Goal: Task Accomplishment & Management: Use online tool/utility

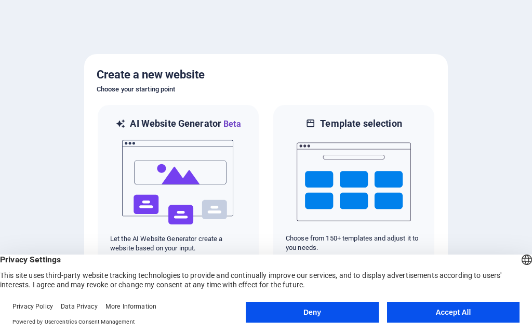
click at [418, 315] on button "Accept All" at bounding box center [453, 312] width 133 height 21
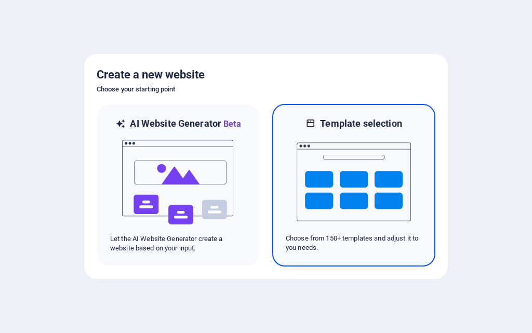
click at [337, 192] on img at bounding box center [354, 182] width 114 height 104
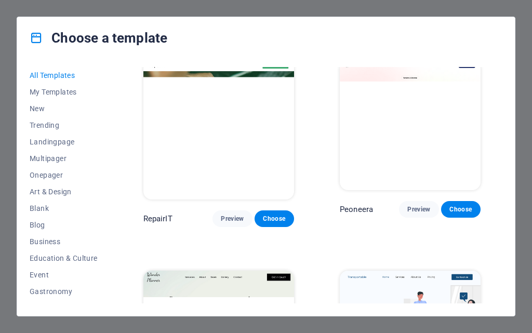
scroll to position [260, 0]
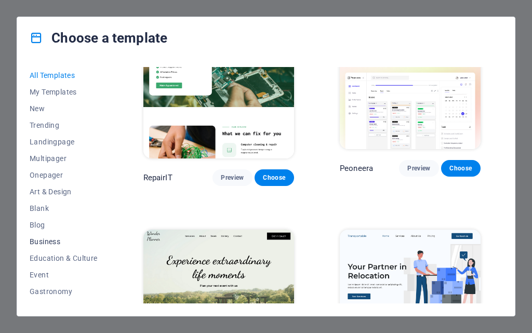
click at [48, 244] on span "Business" at bounding box center [64, 241] width 68 height 8
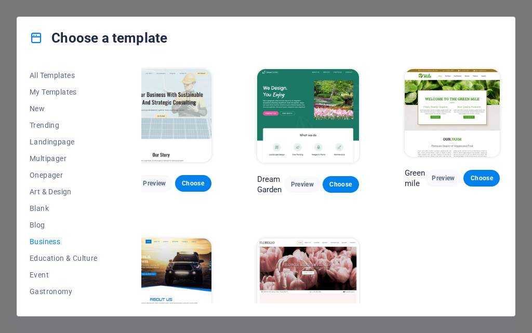
scroll to position [0, 0]
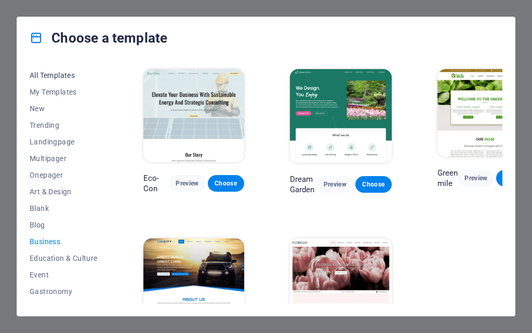
click at [57, 79] on span "All Templates" at bounding box center [64, 75] width 68 height 8
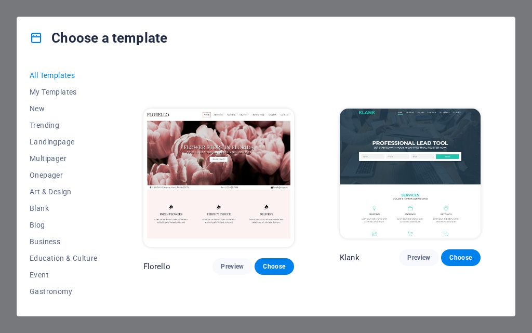
scroll to position [7934, 0]
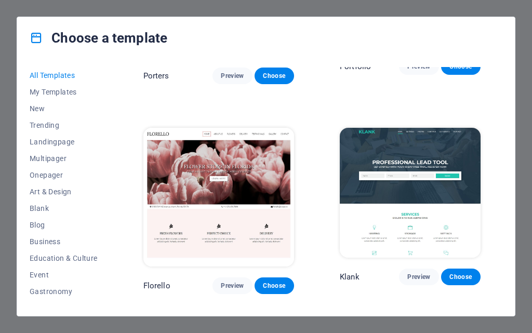
click at [528, 108] on div "Choose a template All Templates My Templates New Trending Landingpage Multipage…" at bounding box center [266, 166] width 532 height 333
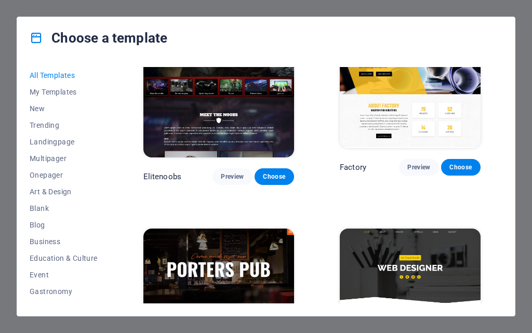
scroll to position [7622, 0]
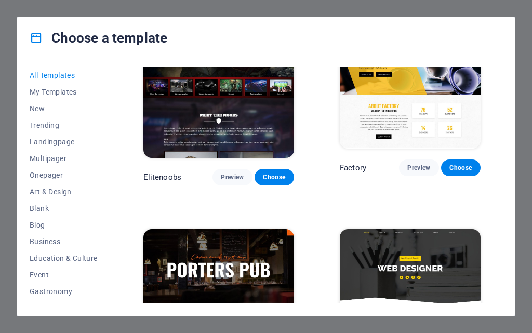
click at [62, 16] on div "Choose a template All Templates My Templates New Trending Landingpage Multipage…" at bounding box center [266, 166] width 532 height 333
click at [66, 12] on div "Choose a template All Templates My Templates New Trending Landingpage Multipage…" at bounding box center [266, 166] width 532 height 333
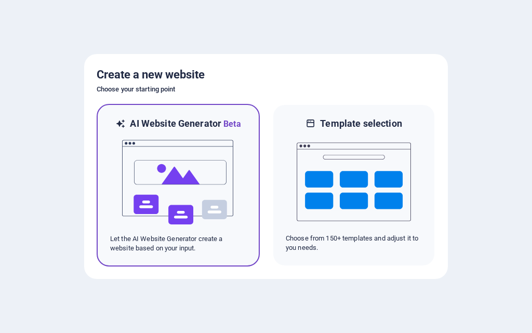
click at [159, 179] on img at bounding box center [178, 182] width 114 height 104
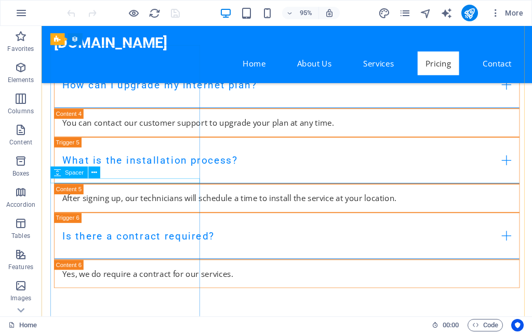
scroll to position [5861, 0]
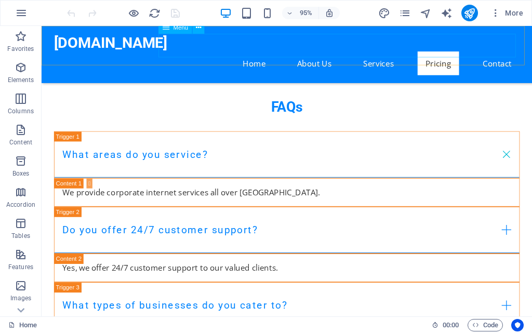
click at [263, 53] on nav "Home About Us Services Pricing Contact" at bounding box center [300, 65] width 491 height 25
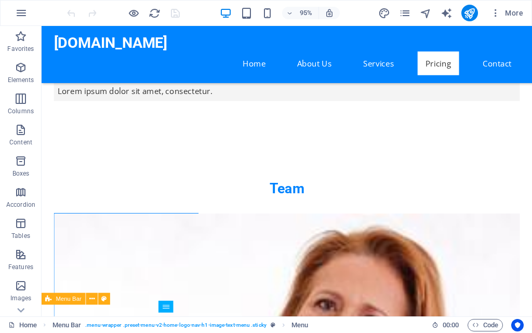
scroll to position [3834, 0]
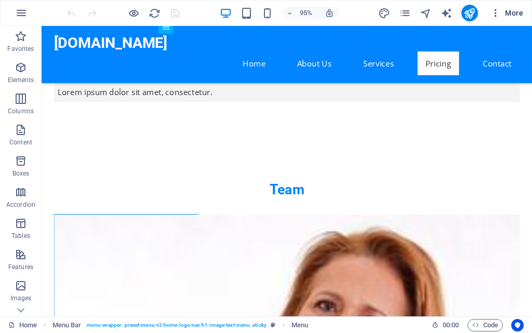
click at [493, 10] on icon "button" at bounding box center [496, 13] width 10 height 10
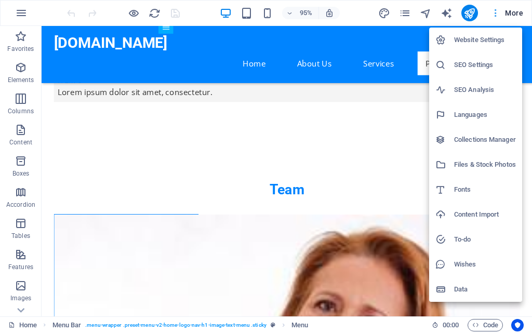
click at [493, 10] on div at bounding box center [266, 166] width 532 height 333
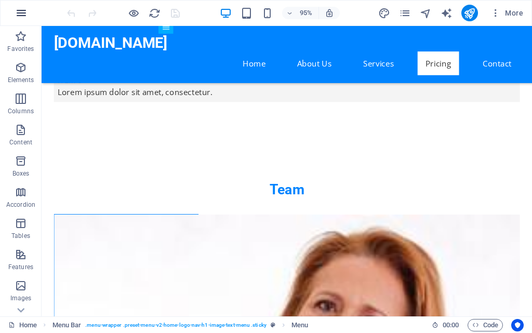
click at [20, 17] on icon "button" at bounding box center [21, 13] width 12 height 12
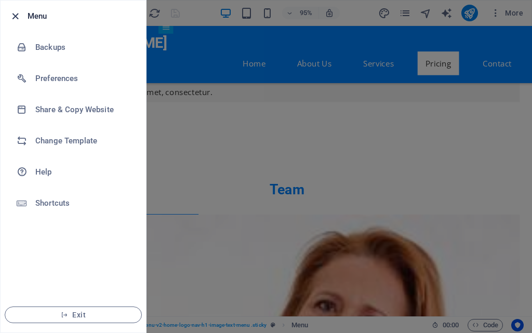
click at [13, 16] on icon "button" at bounding box center [15, 16] width 12 height 12
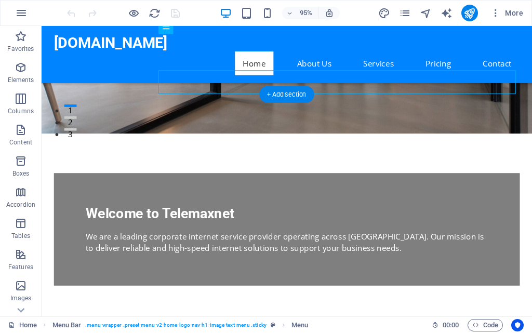
scroll to position [0, 0]
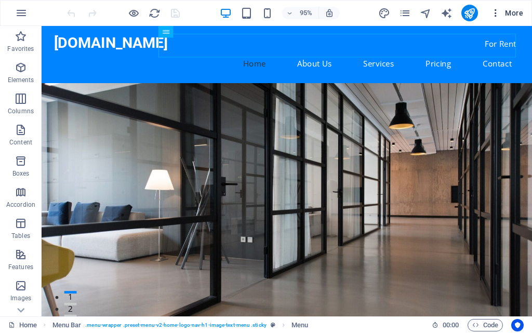
click at [500, 15] on icon "button" at bounding box center [496, 13] width 10 height 10
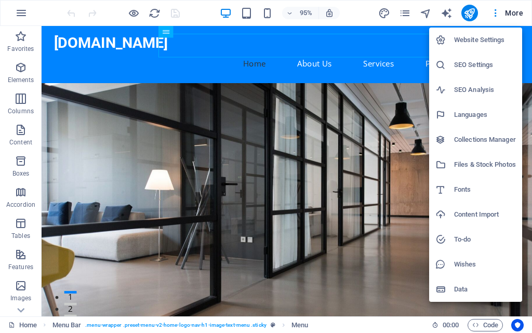
click at [497, 14] on div at bounding box center [266, 166] width 532 height 333
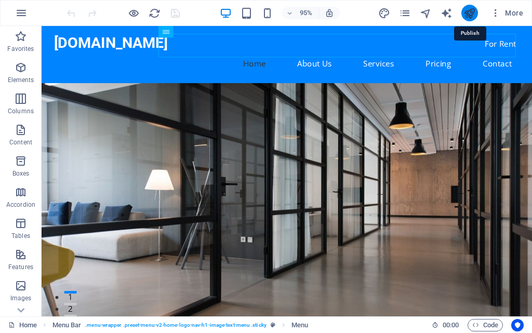
click at [472, 11] on icon "publish" at bounding box center [470, 13] width 12 height 12
